Goal: Task Accomplishment & Management: Manage account settings

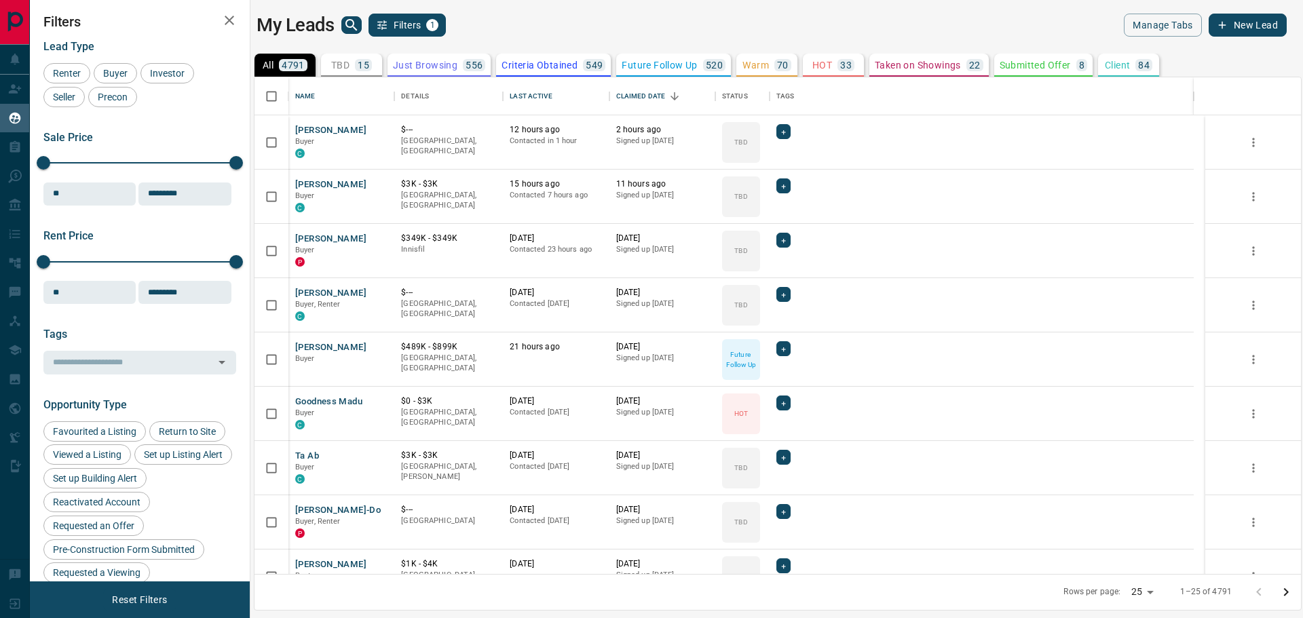
scroll to position [485, 1035]
click at [352, 68] on div "TBD 15" at bounding box center [351, 65] width 41 height 12
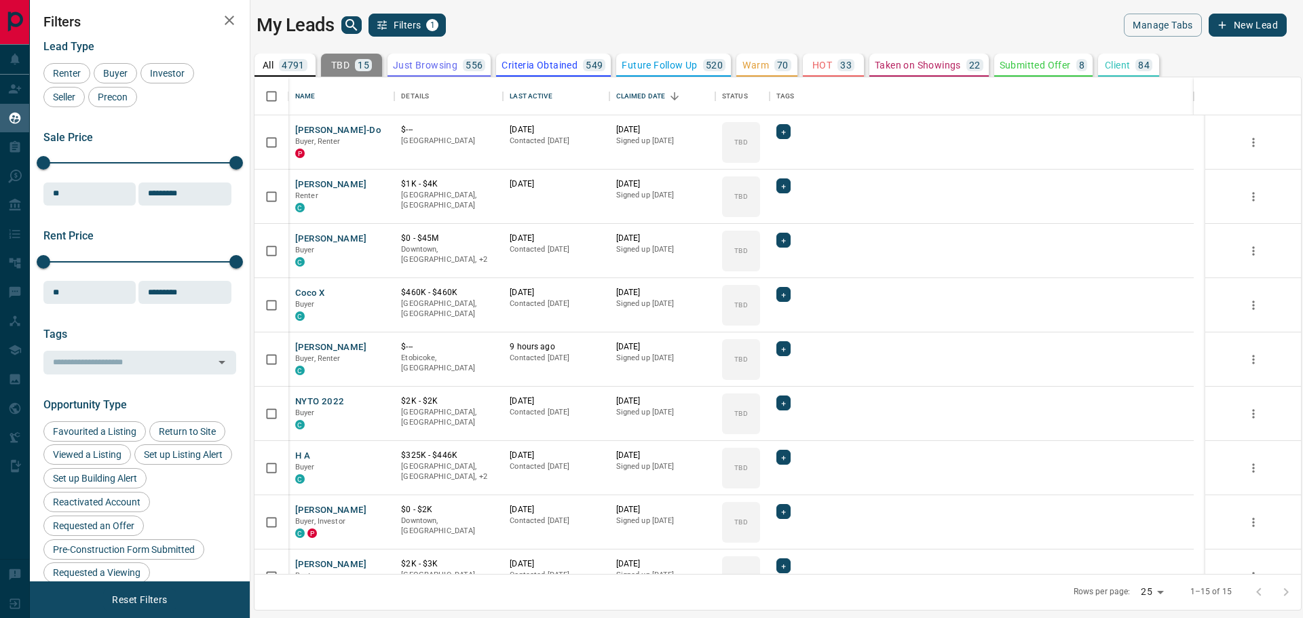
scroll to position [356, 0]
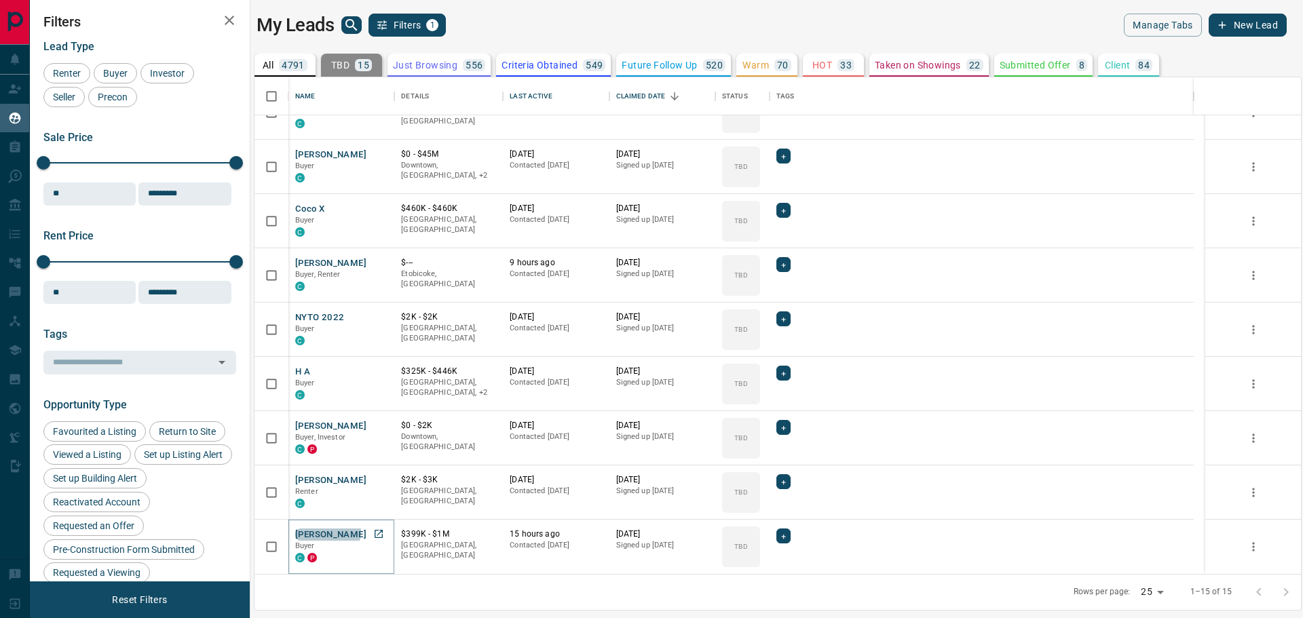
click at [327, 531] on button "[PERSON_NAME]" at bounding box center [330, 535] width 71 height 13
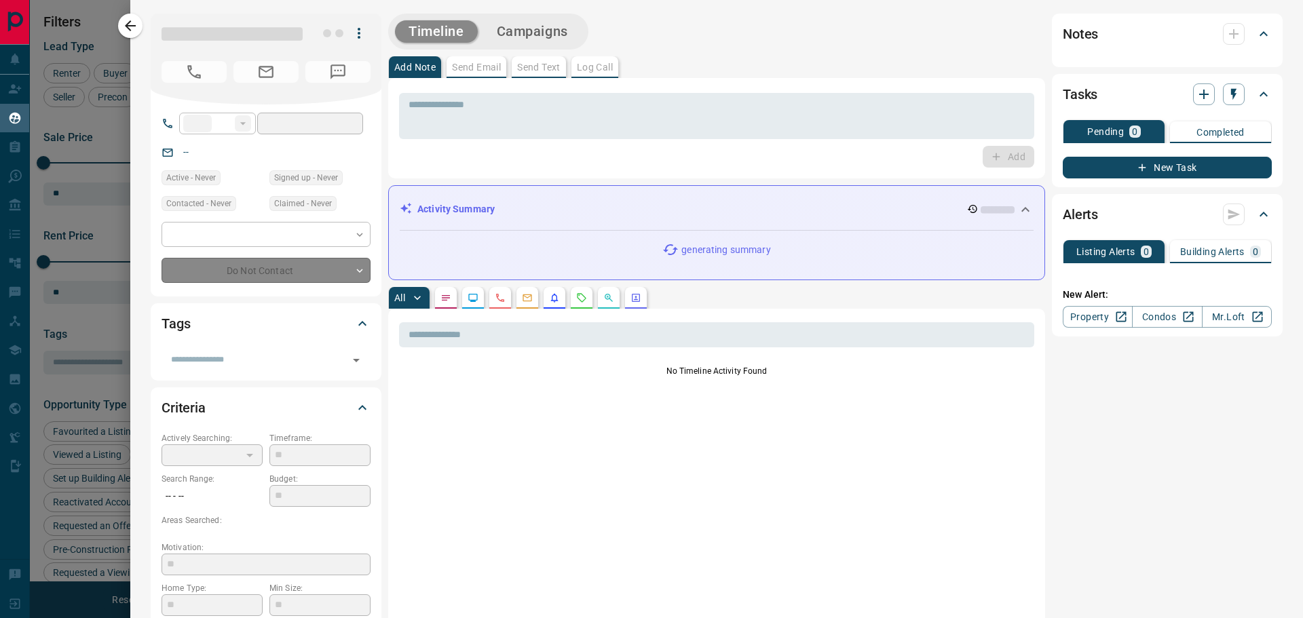
type input "**"
type input "**********"
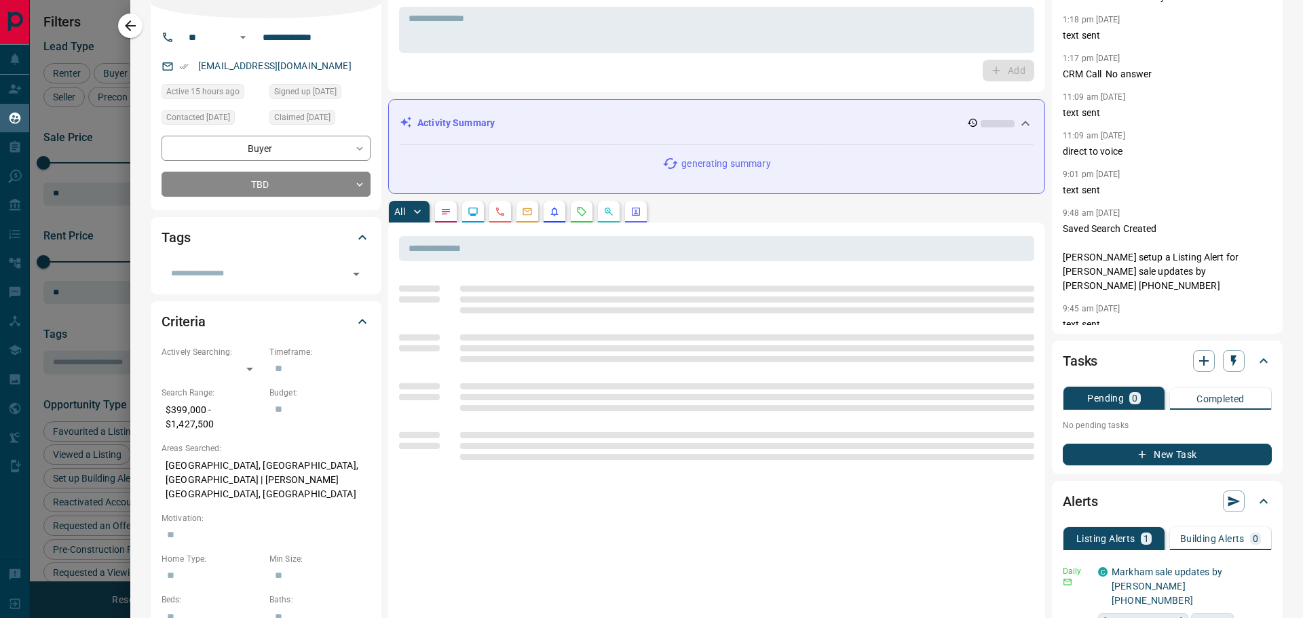
scroll to position [204, 0]
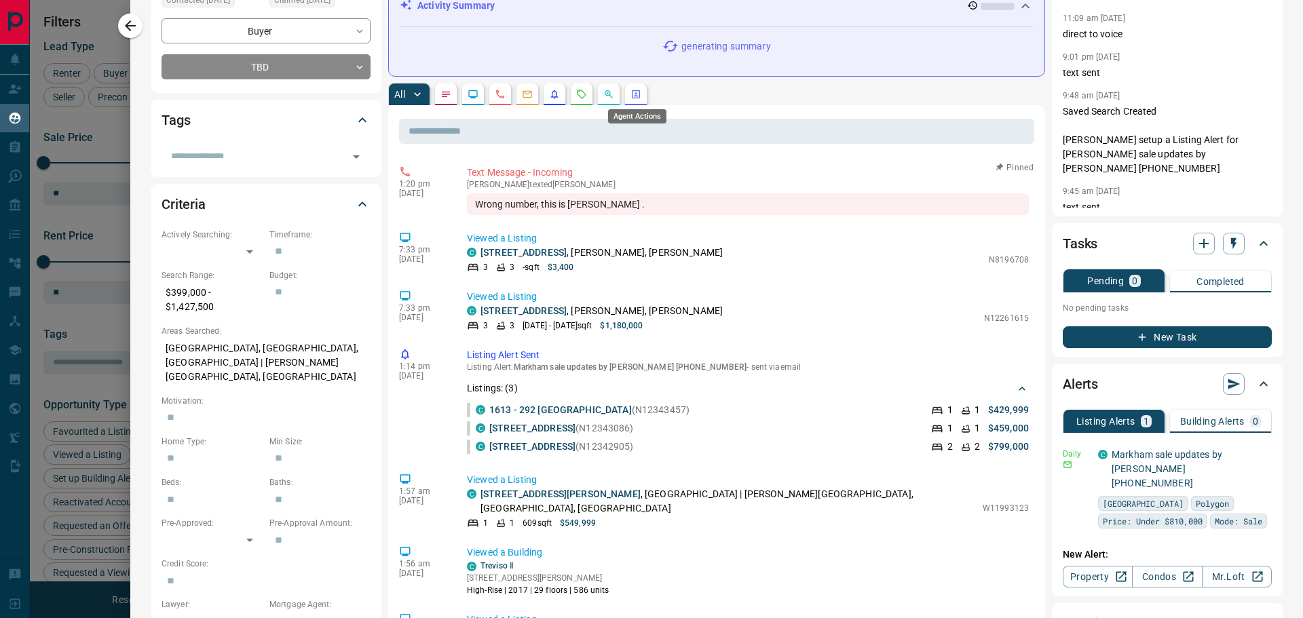
click at [637, 94] on icon "Agent Actions" at bounding box center [636, 94] width 8 height 8
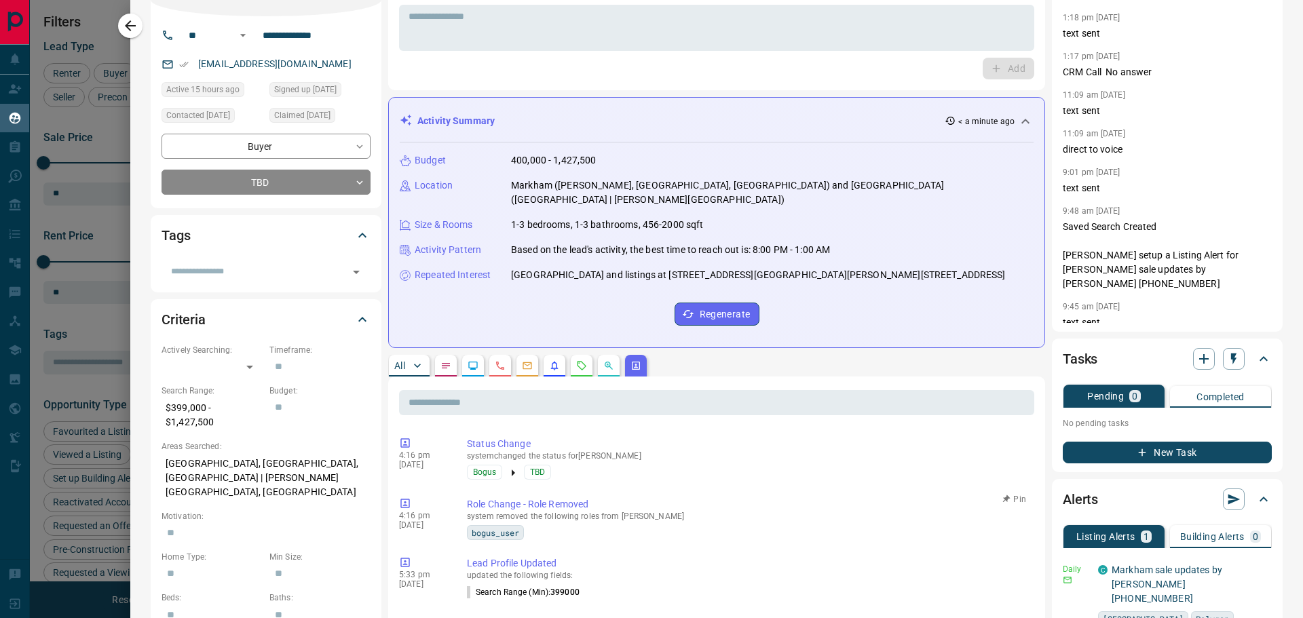
scroll to position [68, 0]
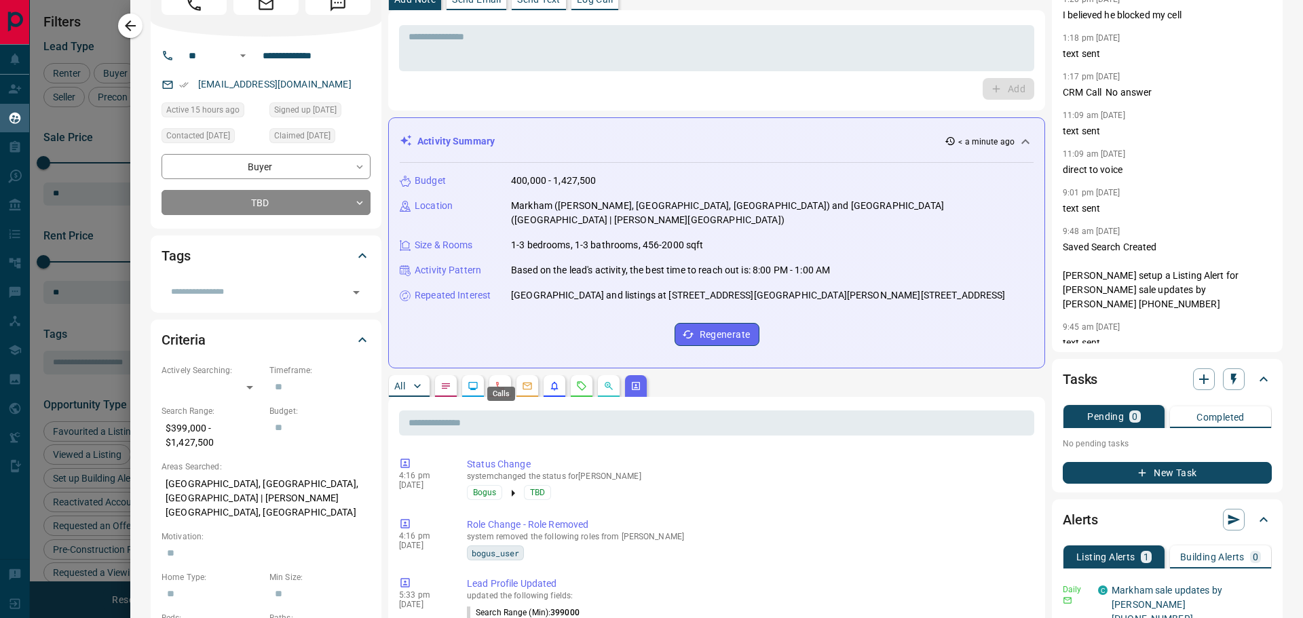
click at [504, 381] on icon "Calls" at bounding box center [500, 386] width 11 height 11
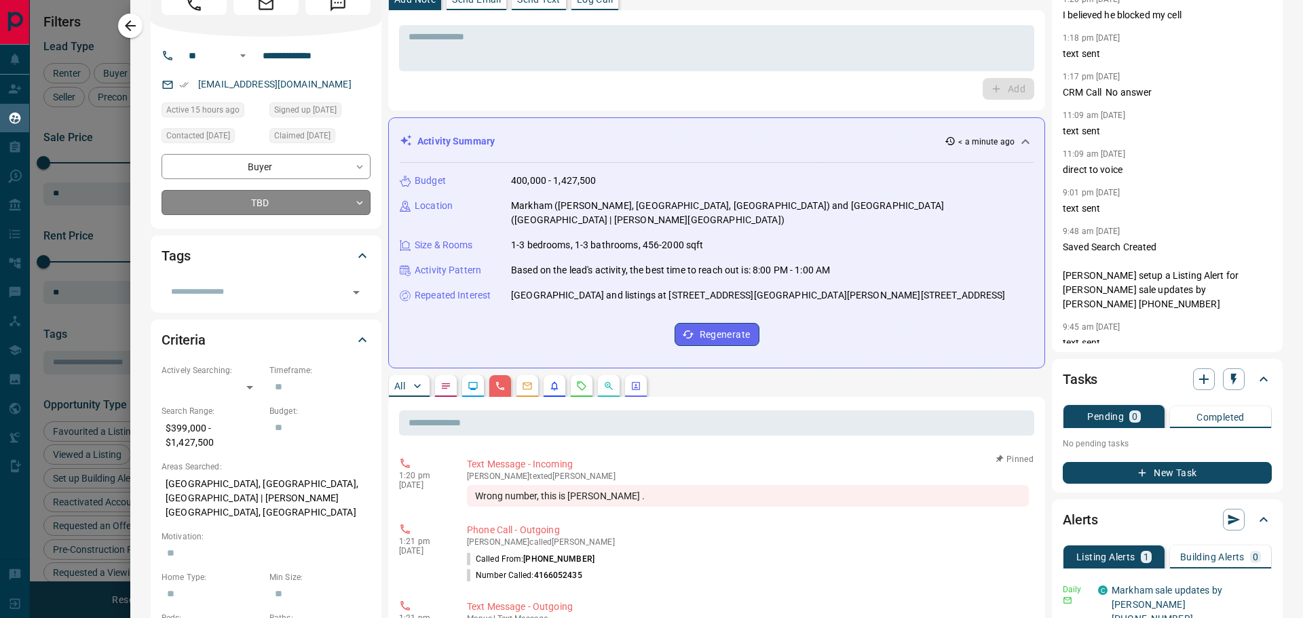
click at [290, 201] on body "Lead Transfers Claim Leads My Leads Tasks Opportunities Deals Campaigns Automat…" at bounding box center [651, 300] width 1303 height 601
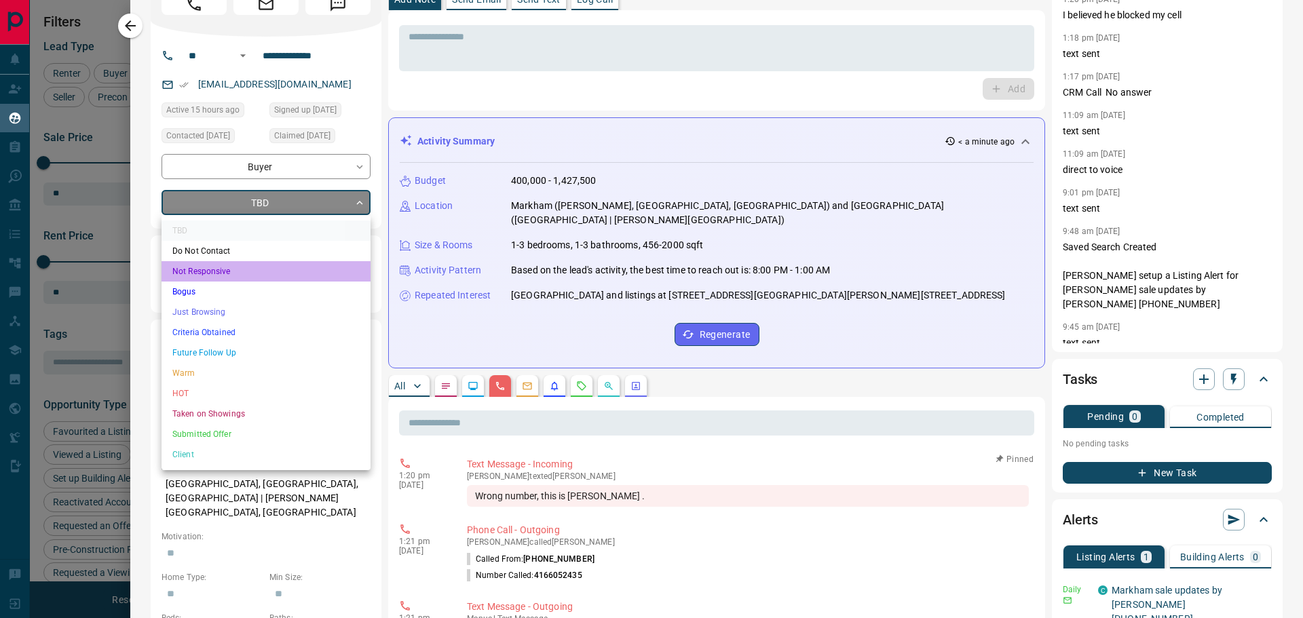
click at [219, 268] on li "Not Responsive" at bounding box center [266, 271] width 209 height 20
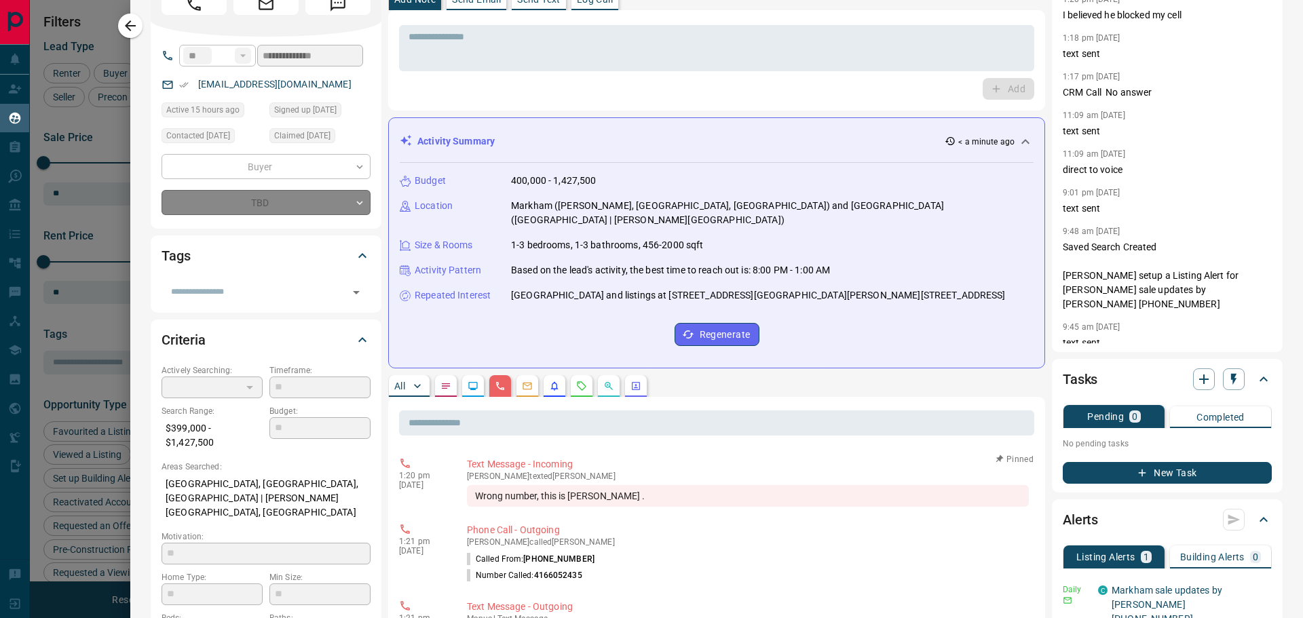
type input "*"
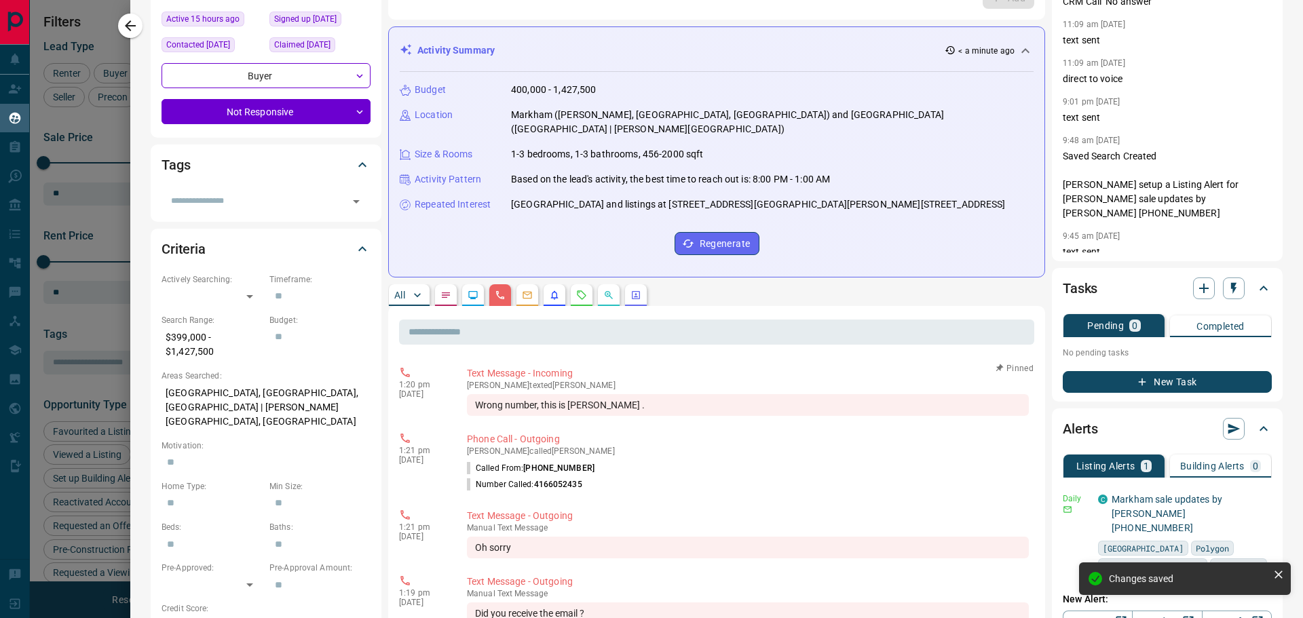
scroll to position [339, 0]
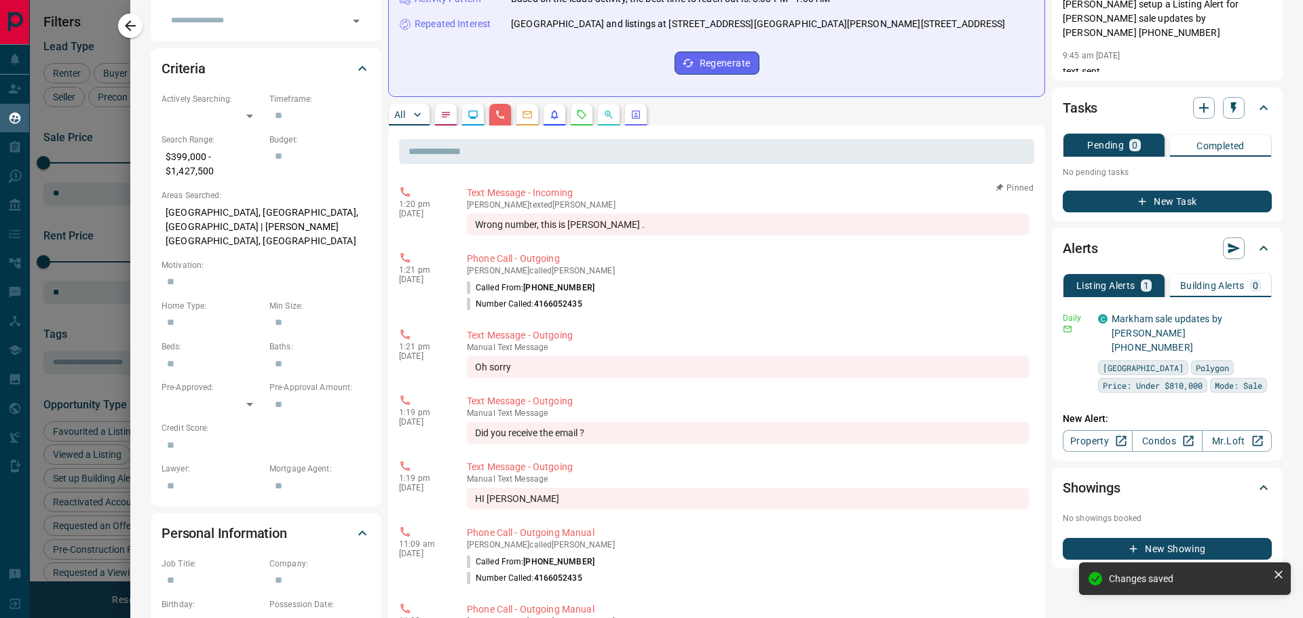
click at [399, 110] on p "All" at bounding box center [399, 115] width 11 height 10
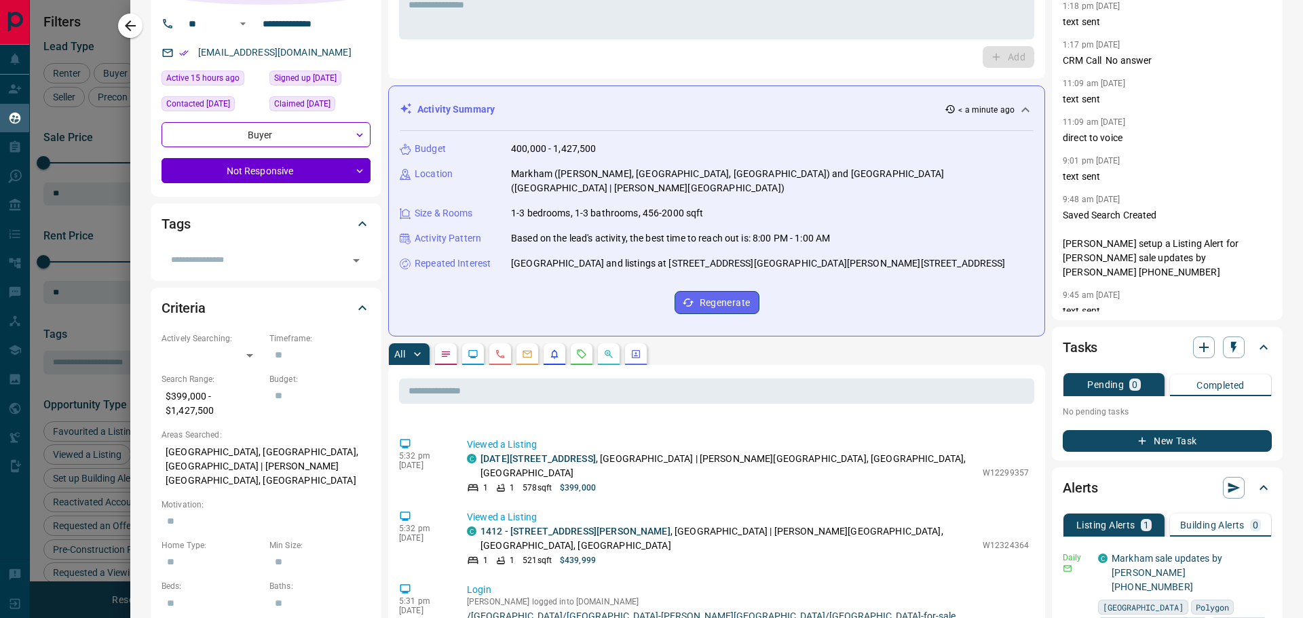
scroll to position [68, 0]
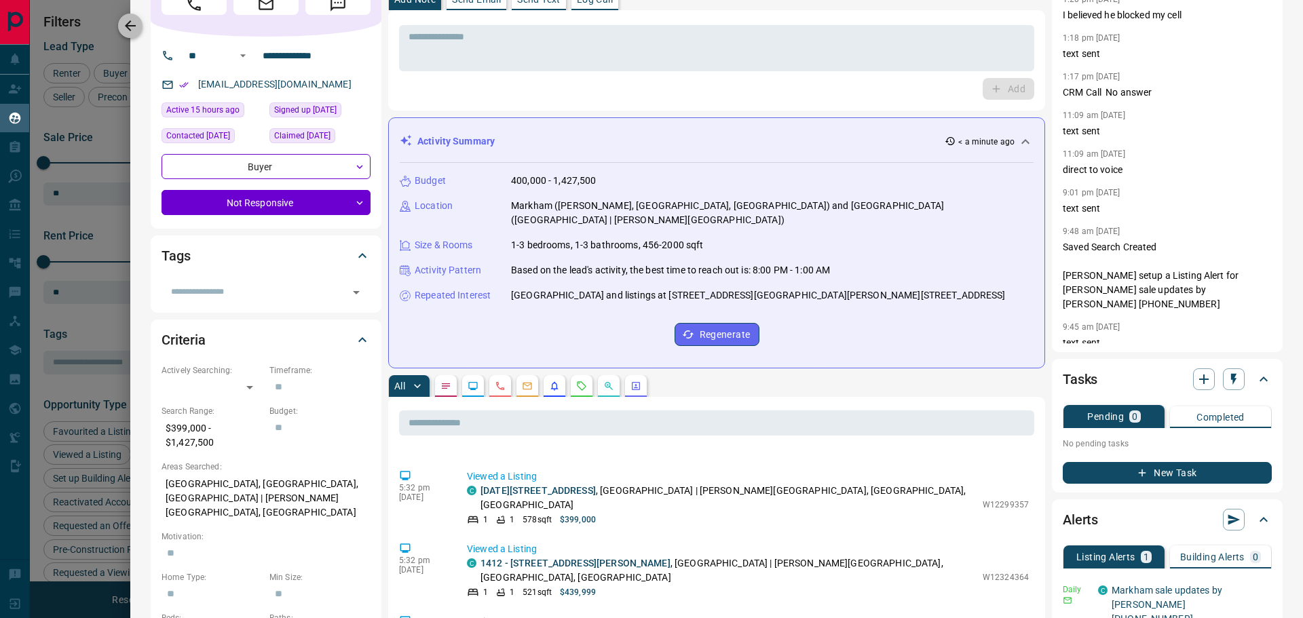
click at [124, 23] on icon "button" at bounding box center [130, 26] width 16 height 16
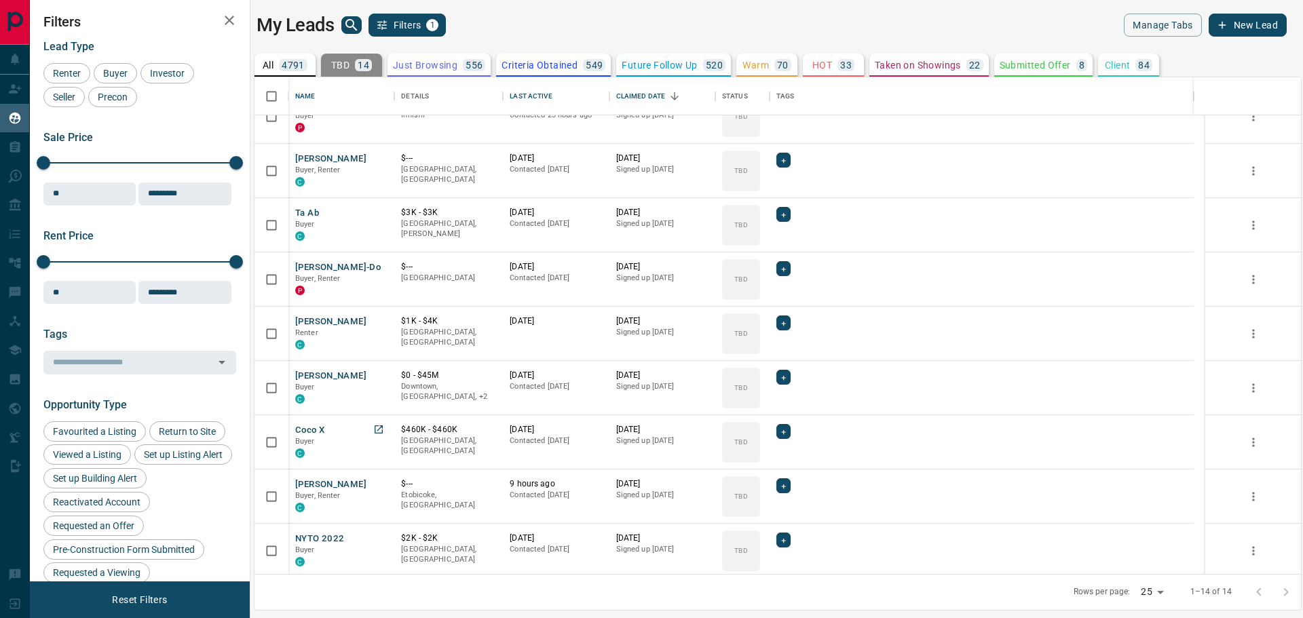
scroll to position [0, 0]
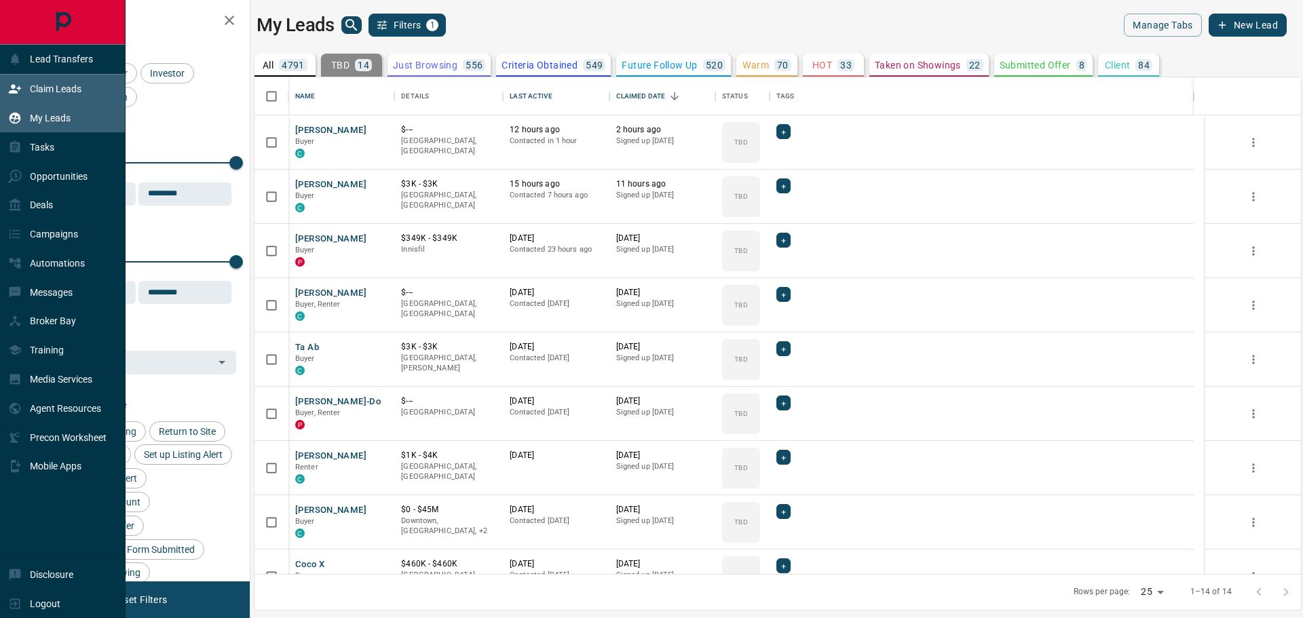
click at [41, 84] on p "Claim Leads" at bounding box center [56, 88] width 52 height 11
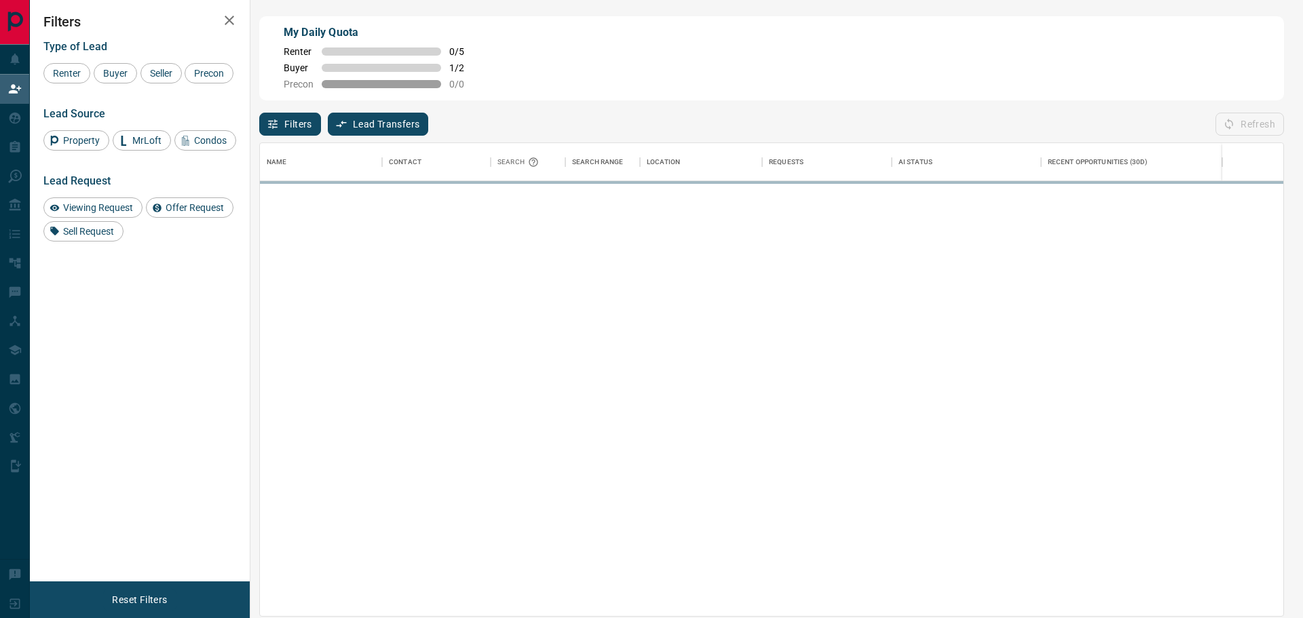
scroll to position [462, 1012]
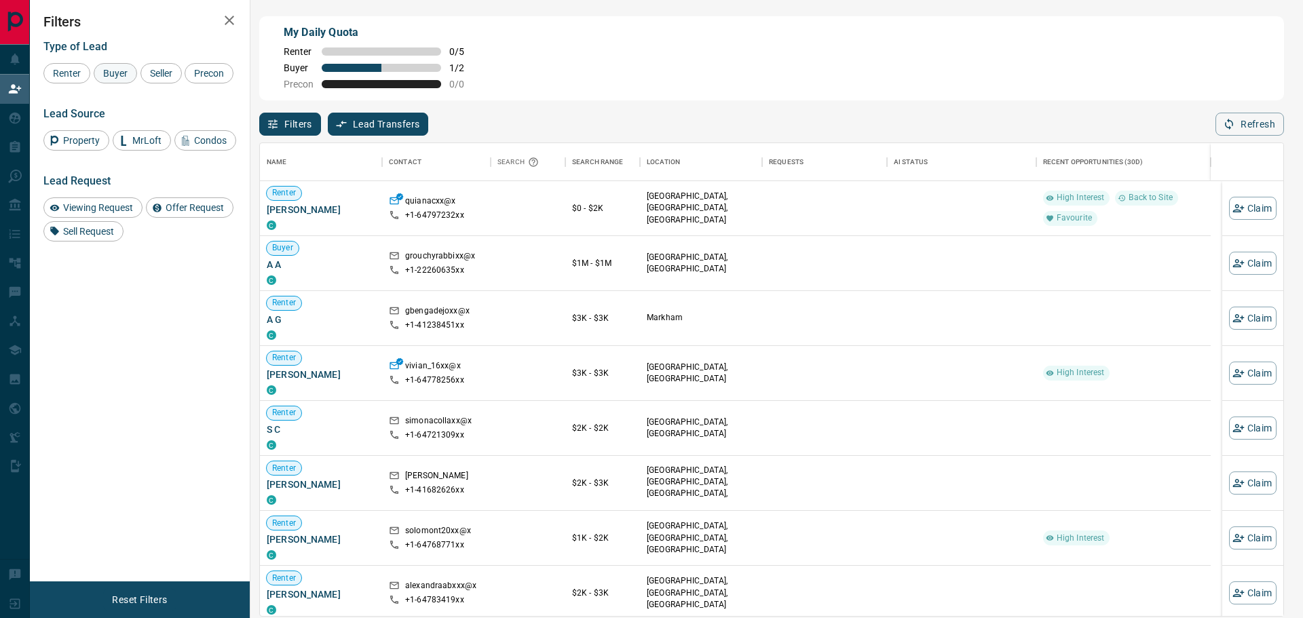
click at [114, 78] on div "Buyer" at bounding box center [115, 73] width 43 height 20
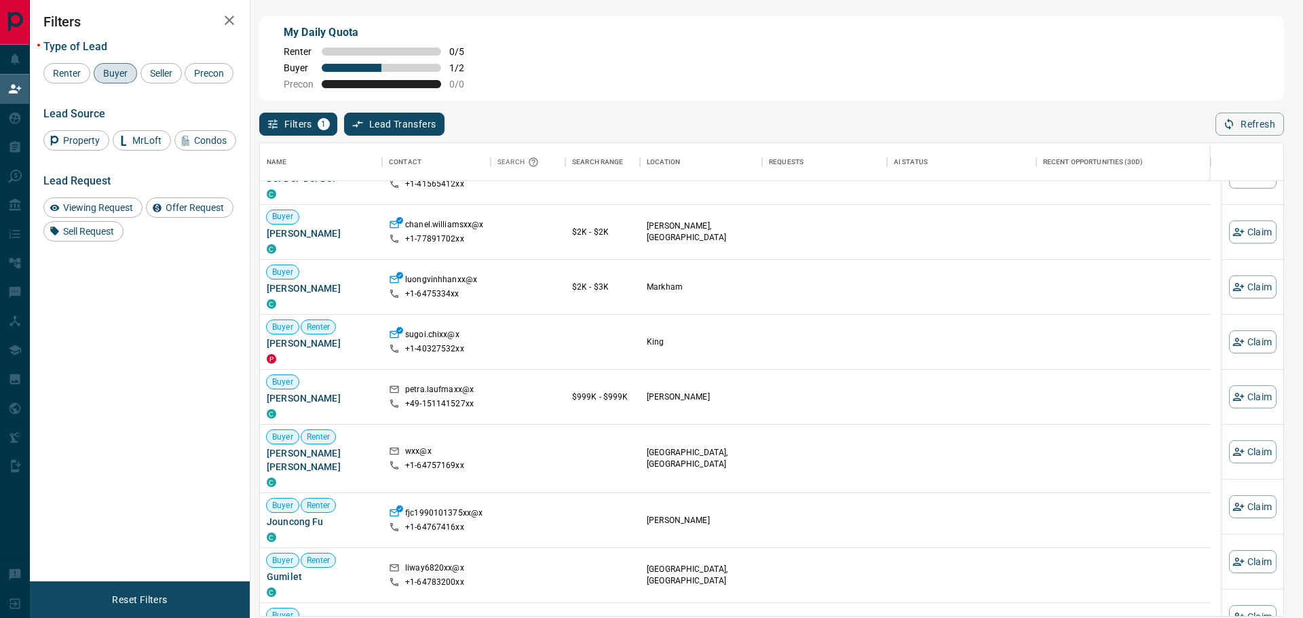
scroll to position [204, 0]
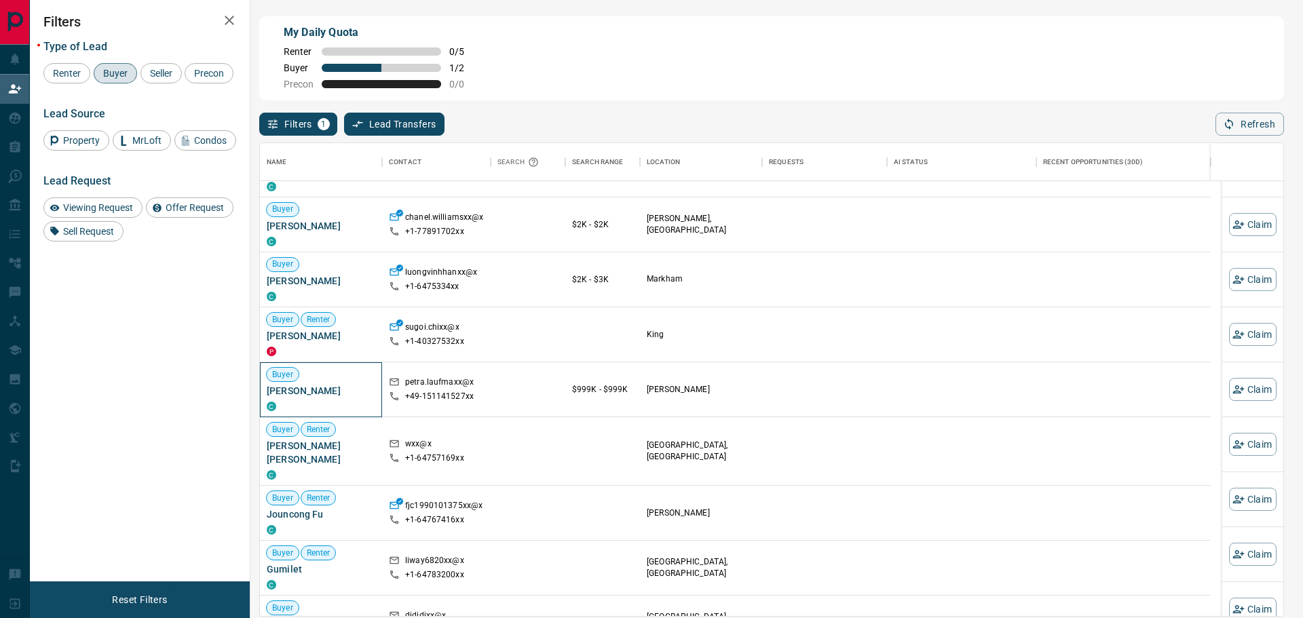
drag, startPoint x: 339, startPoint y: 392, endPoint x: 267, endPoint y: 389, distance: 71.3
click at [267, 389] on span "[PERSON_NAME]" at bounding box center [321, 391] width 109 height 14
copy span "[PERSON_NAME]"
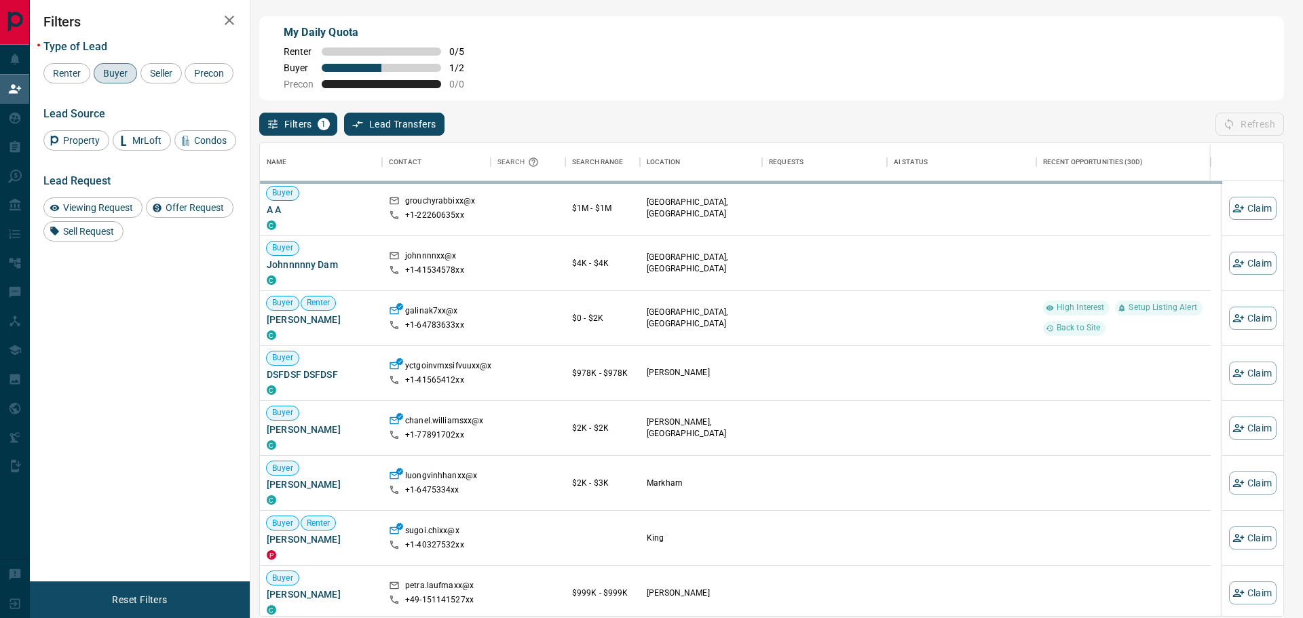
scroll to position [462, 1012]
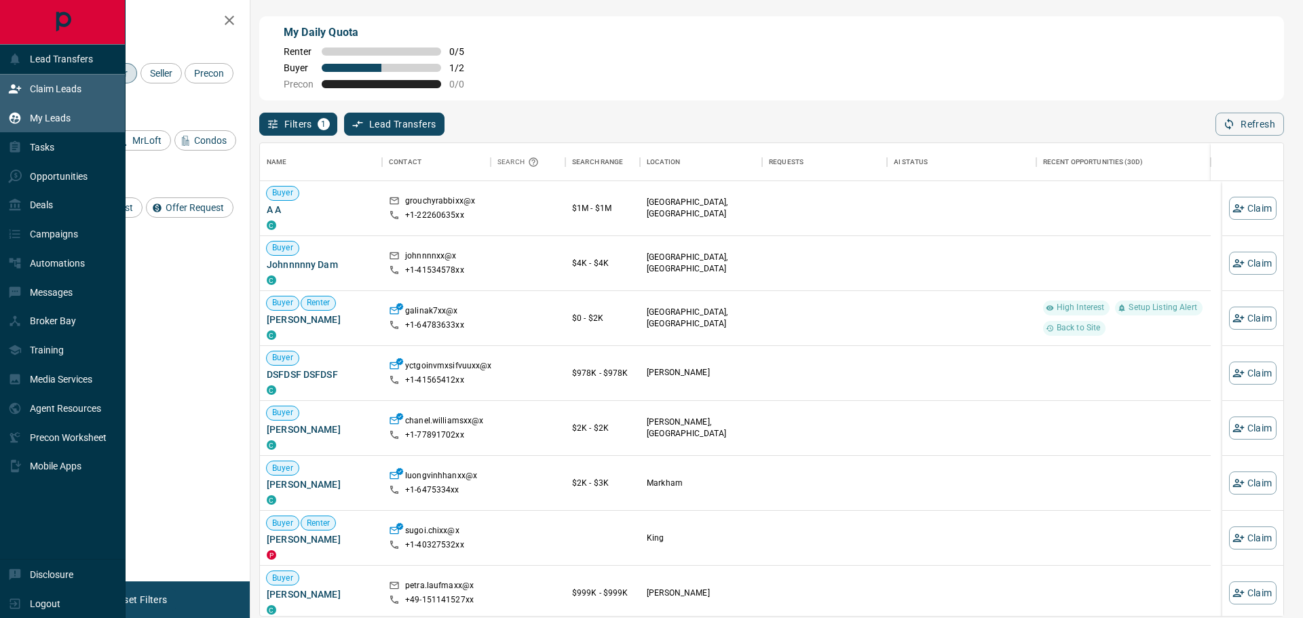
click at [26, 117] on div "My Leads" at bounding box center [39, 118] width 62 height 22
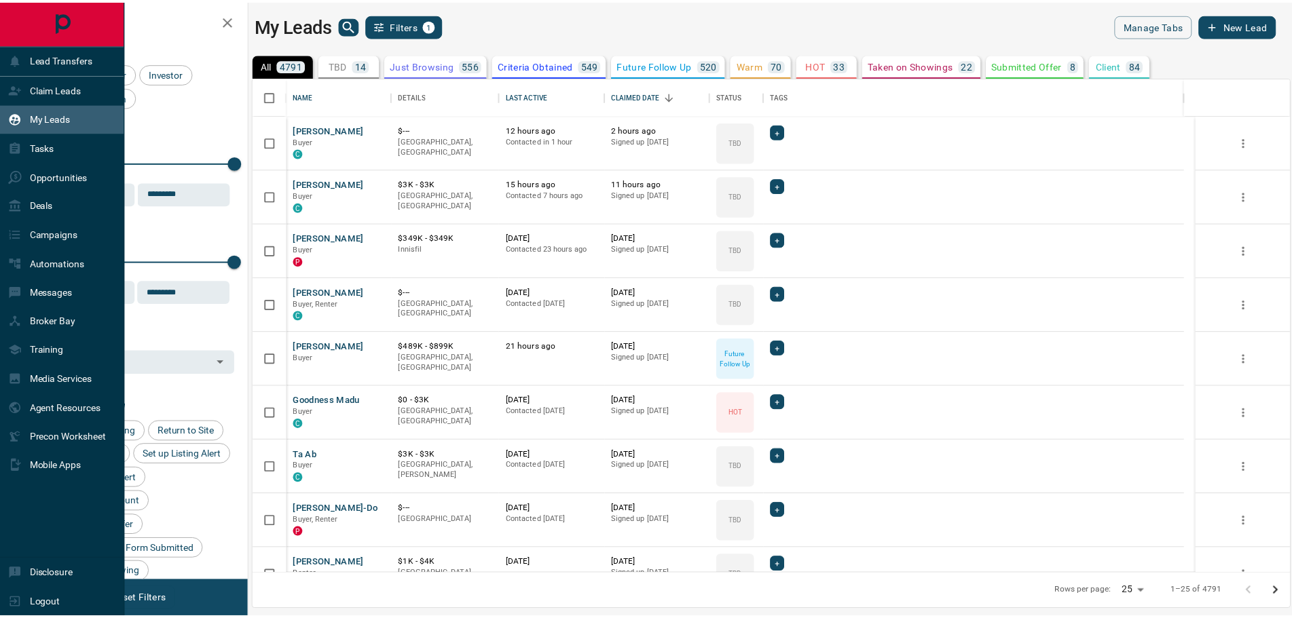
scroll to position [485, 1035]
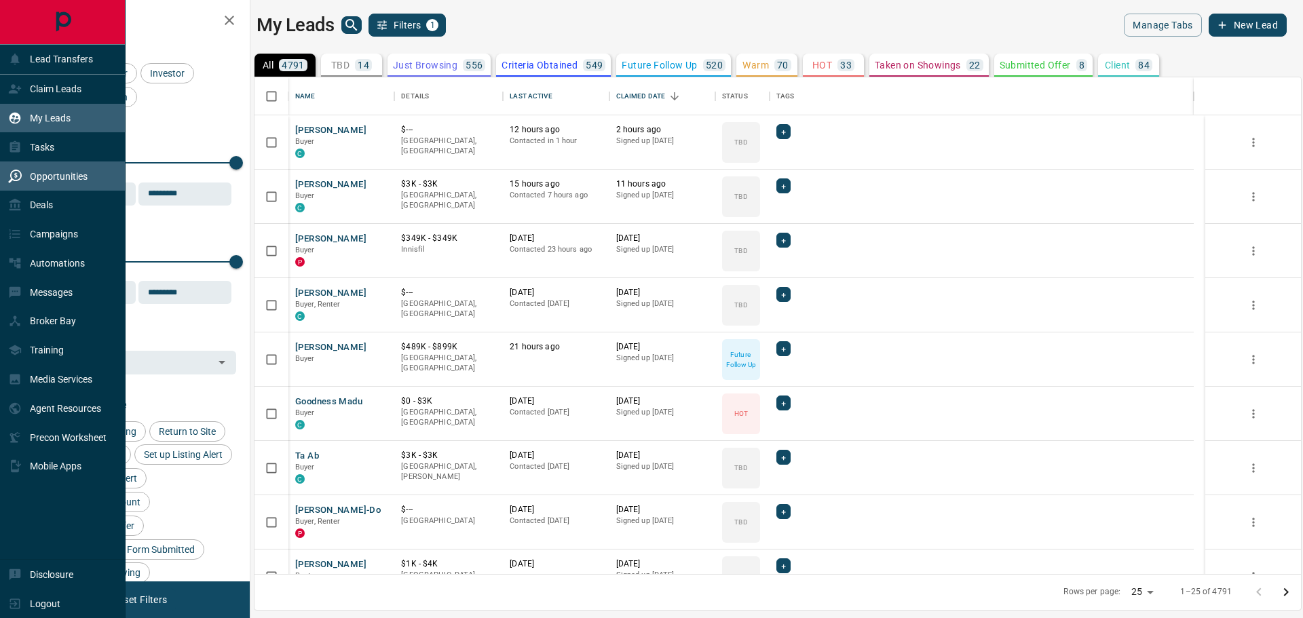
click at [49, 168] on div "Opportunities" at bounding box center [47, 176] width 79 height 22
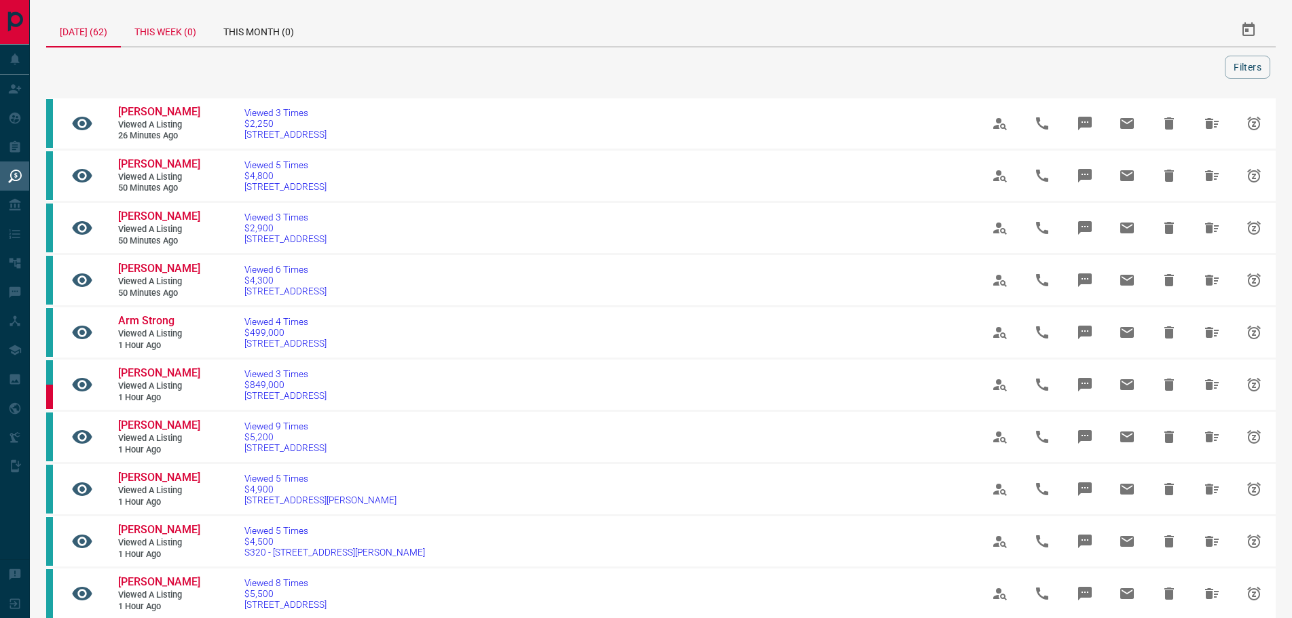
click at [155, 33] on div "This Week (0)" at bounding box center [165, 30] width 89 height 33
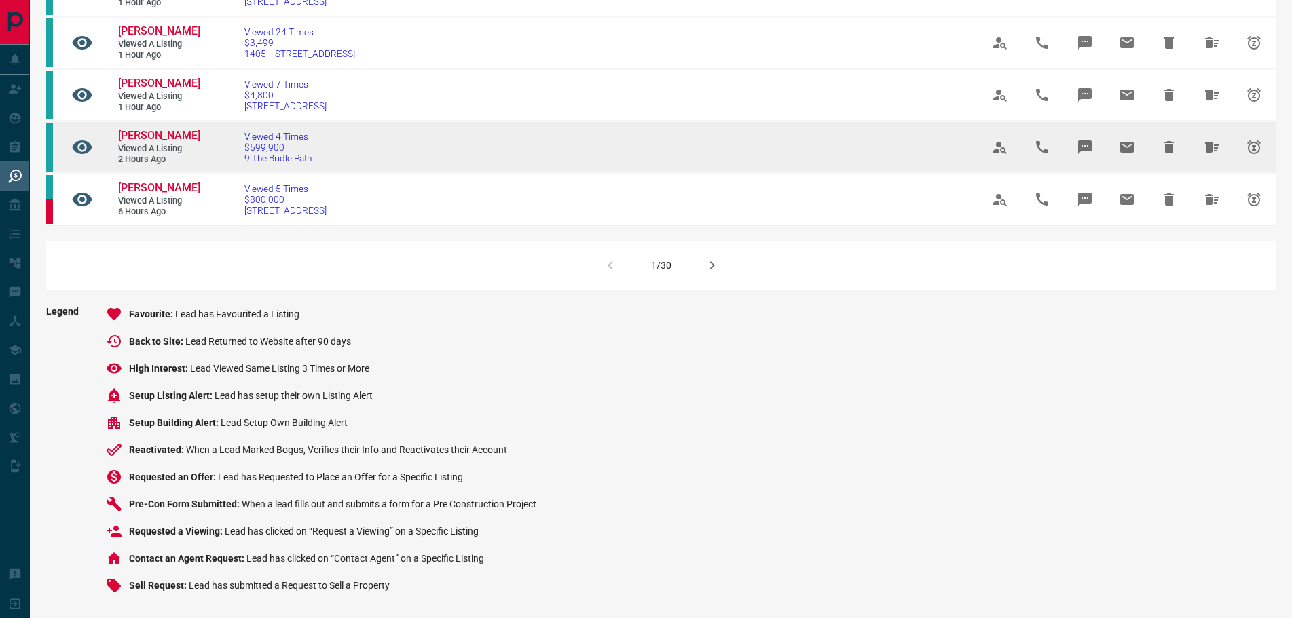
scroll to position [1018, 0]
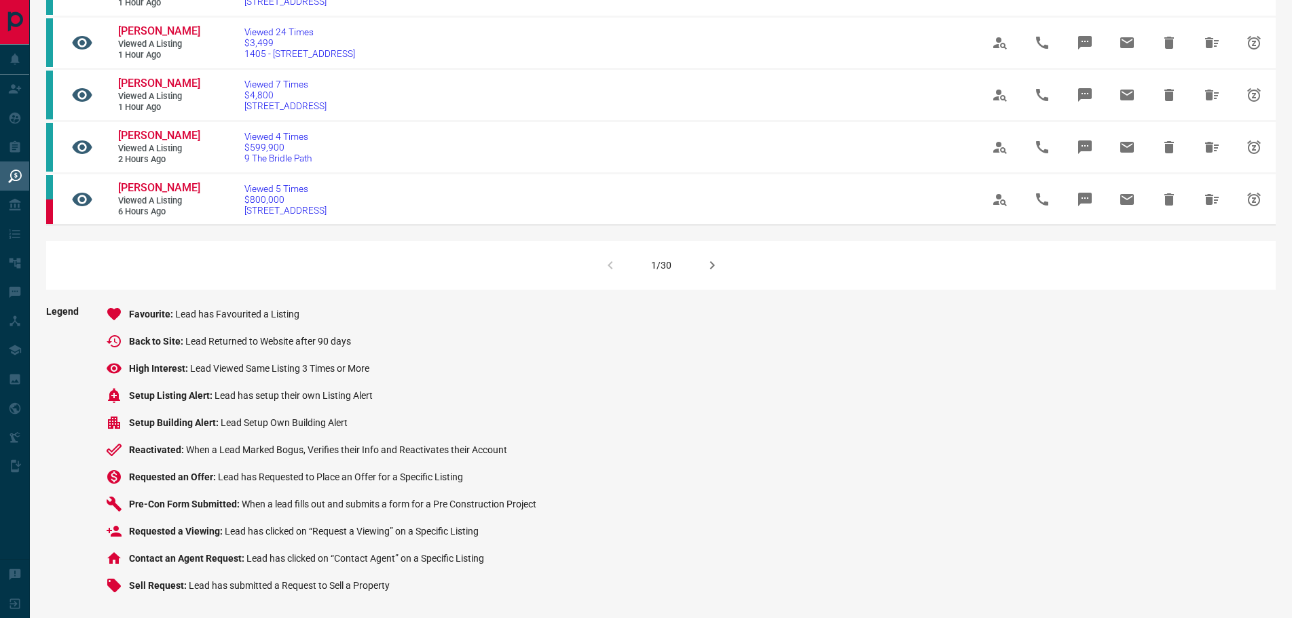
click at [713, 274] on icon "button" at bounding box center [712, 265] width 16 height 16
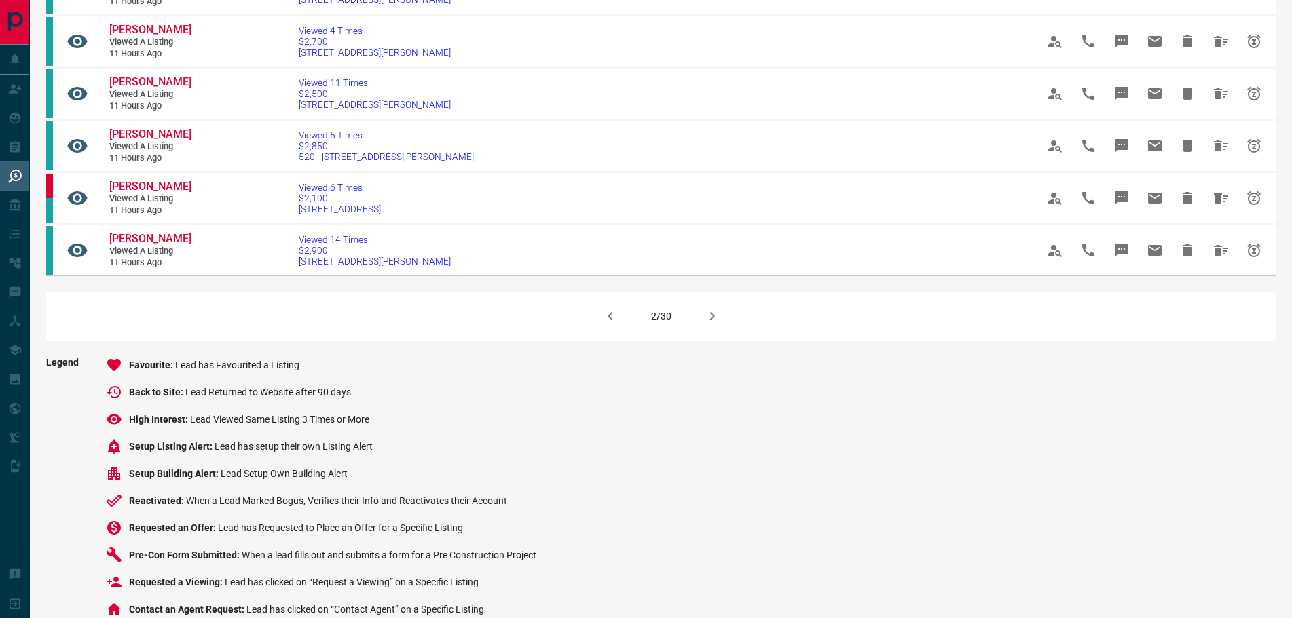
scroll to position [882, 0]
click at [607, 323] on icon "button" at bounding box center [610, 315] width 16 height 16
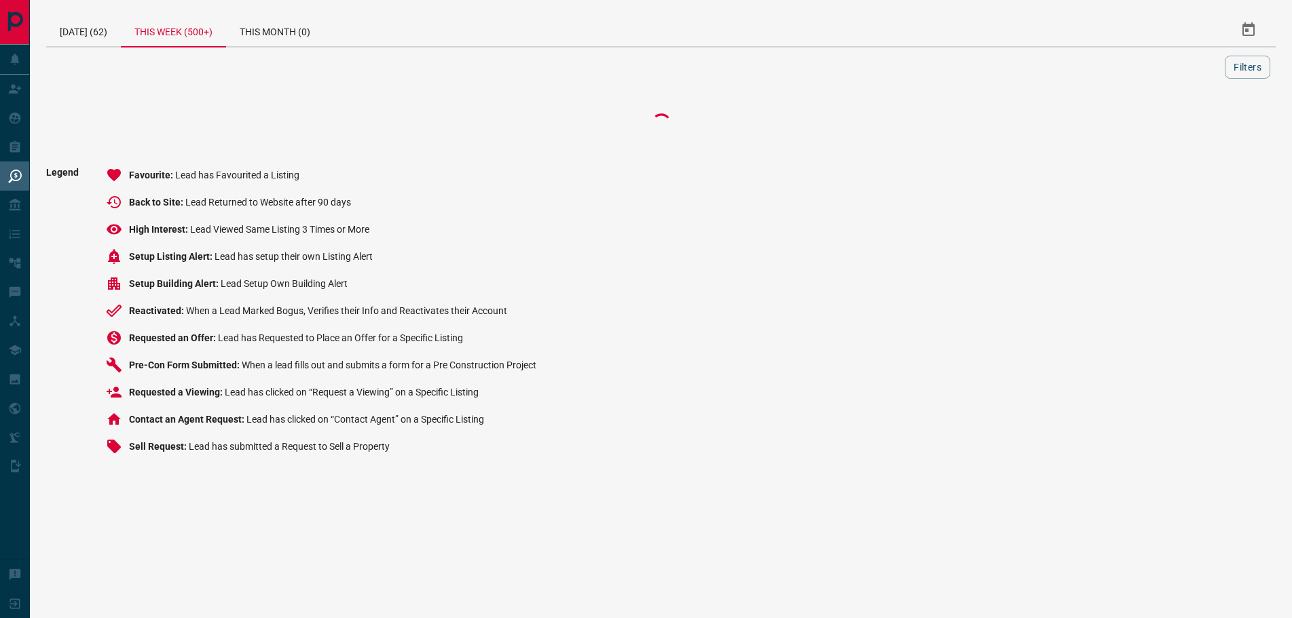
scroll to position [0, 0]
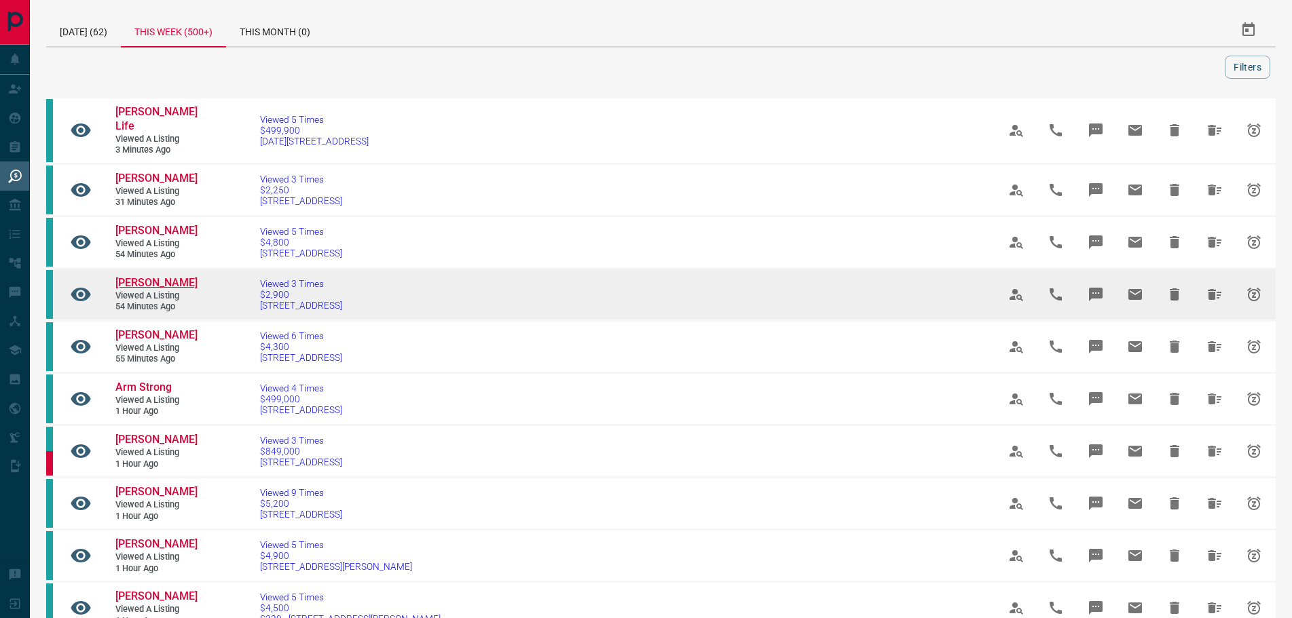
click at [162, 286] on span "[PERSON_NAME]" at bounding box center [156, 282] width 82 height 13
